Goal: Task Accomplishment & Management: Use online tool/utility

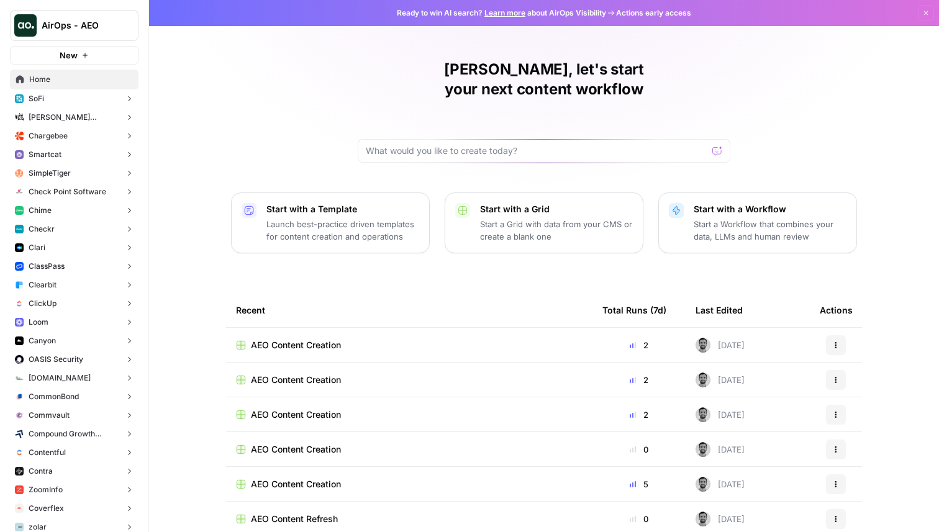
click at [107, 32] on button "AirOps - AEO" at bounding box center [74, 25] width 129 height 31
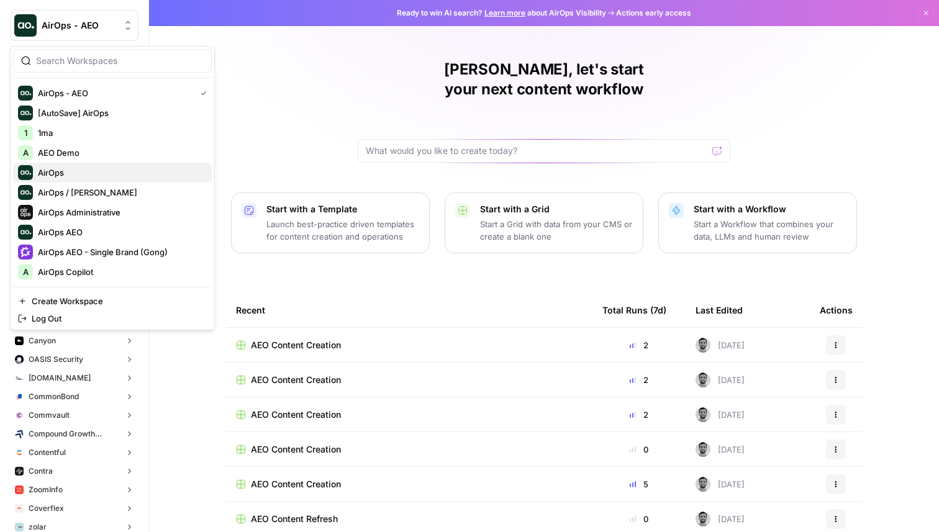
click at [71, 168] on span "AirOps" at bounding box center [120, 172] width 164 height 12
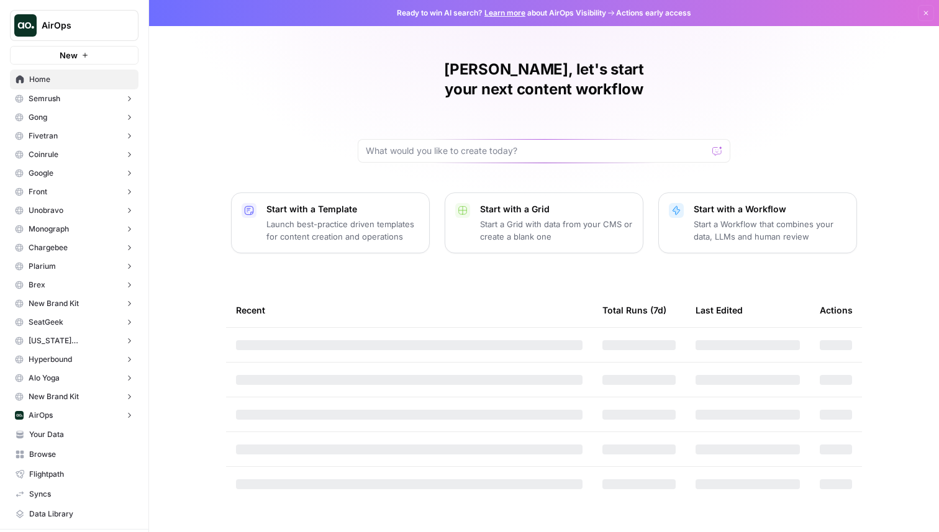
click at [94, 63] on button "New" at bounding box center [74, 55] width 129 height 19
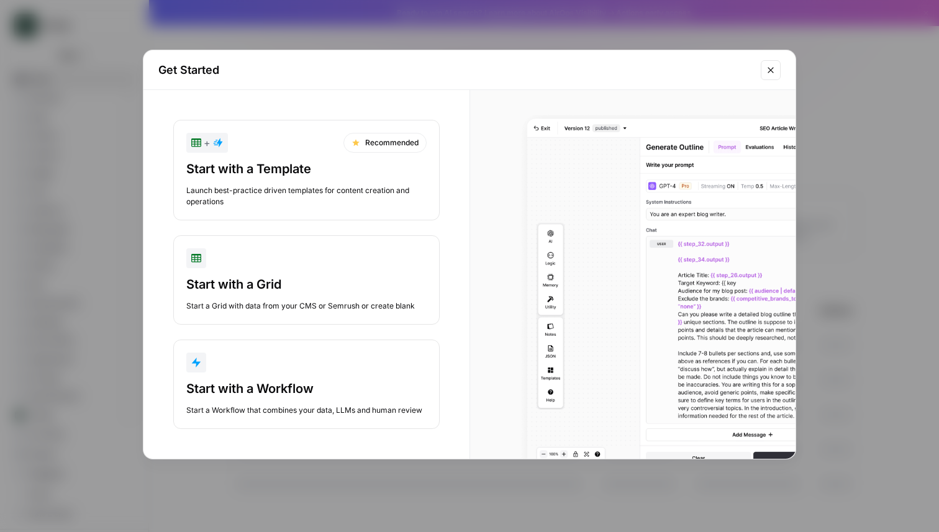
click at [306, 381] on div "Start with a Workflow" at bounding box center [306, 388] width 240 height 17
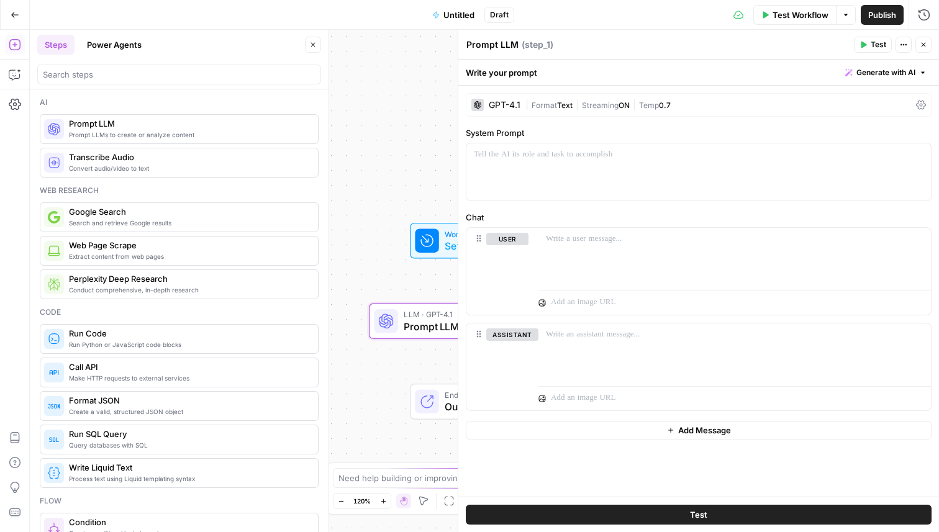
click at [921, 44] on icon "button" at bounding box center [923, 44] width 7 height 7
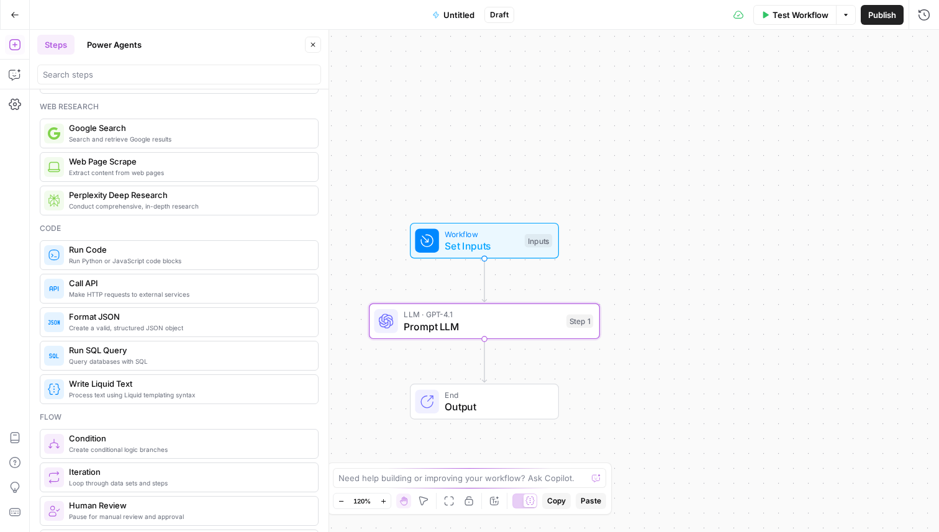
scroll to position [104, 0]
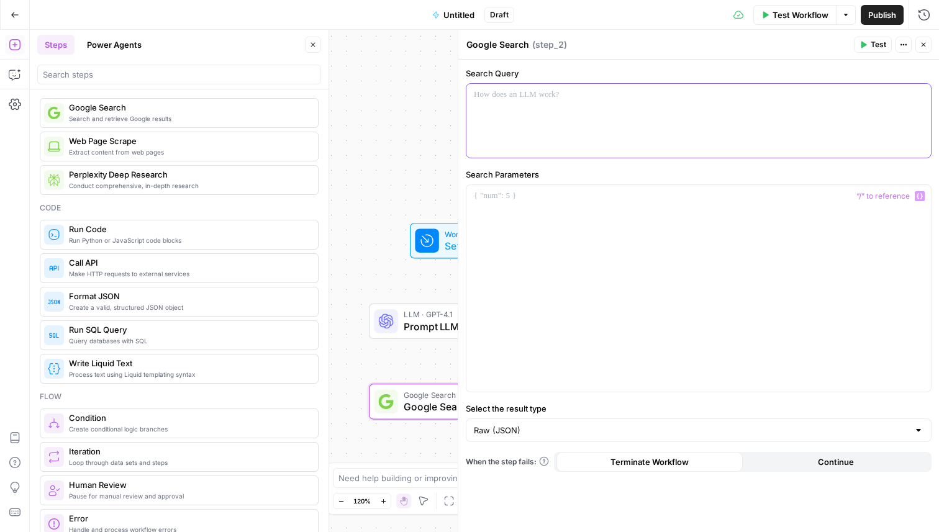
click at [609, 122] on div at bounding box center [698, 121] width 464 height 74
click at [382, 160] on div "Workflow Set Inputs Inputs LLM · GPT-4.1 Prompt LLM Step 1 Google Search Google…" at bounding box center [484, 281] width 909 height 502
click at [920, 42] on icon "button" at bounding box center [923, 44] width 7 height 7
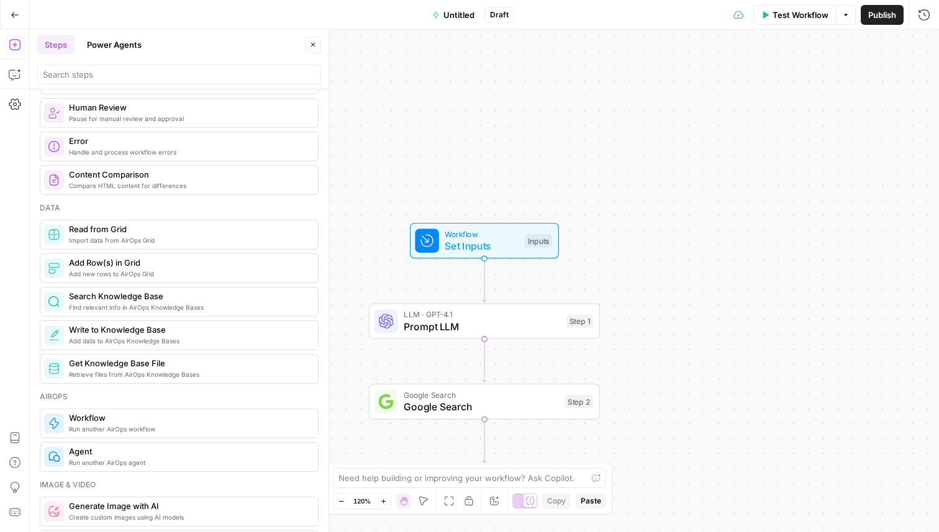
scroll to position [487, 0]
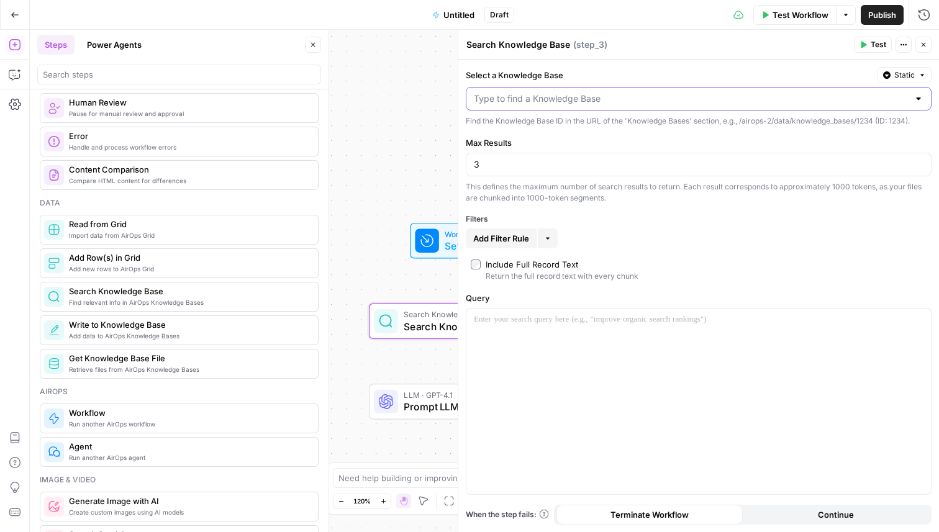
click at [628, 99] on input "Select a Knowledge Base" at bounding box center [691, 99] width 435 height 12
